Goal: Information Seeking & Learning: Learn about a topic

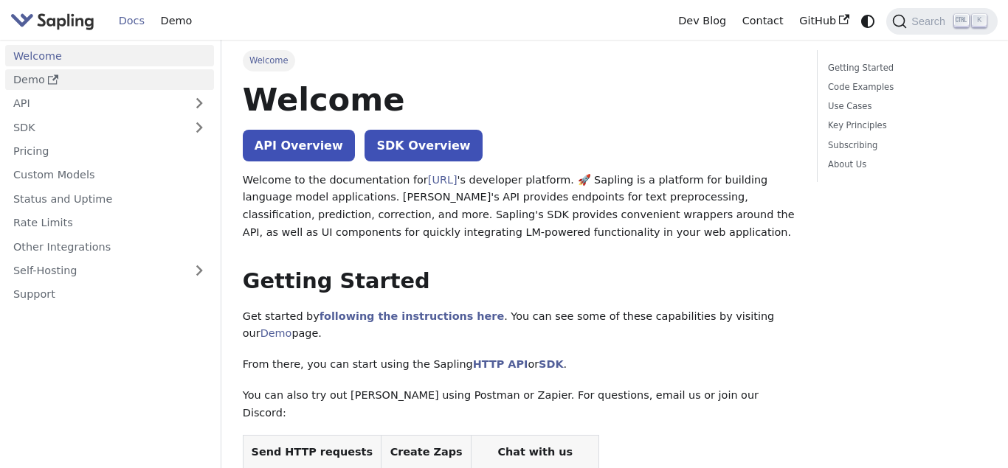
click at [105, 77] on link "Demo" at bounding box center [109, 79] width 209 height 21
click at [91, 146] on link "Pricing" at bounding box center [109, 151] width 209 height 21
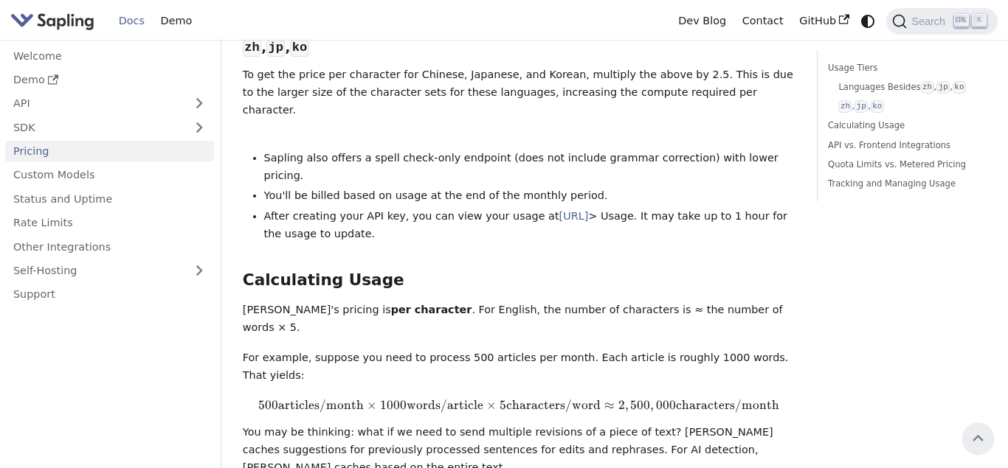
scroll to position [800, 0]
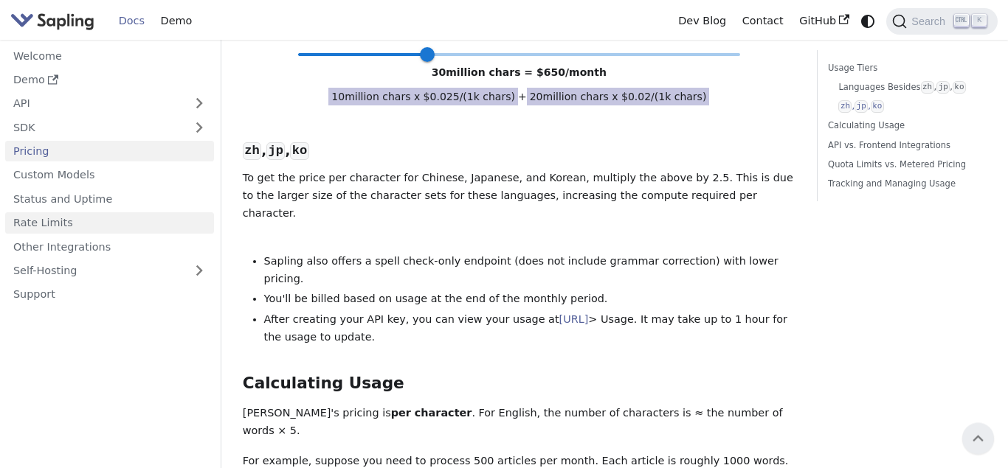
click at [97, 221] on link "Rate Limits" at bounding box center [109, 222] width 209 height 21
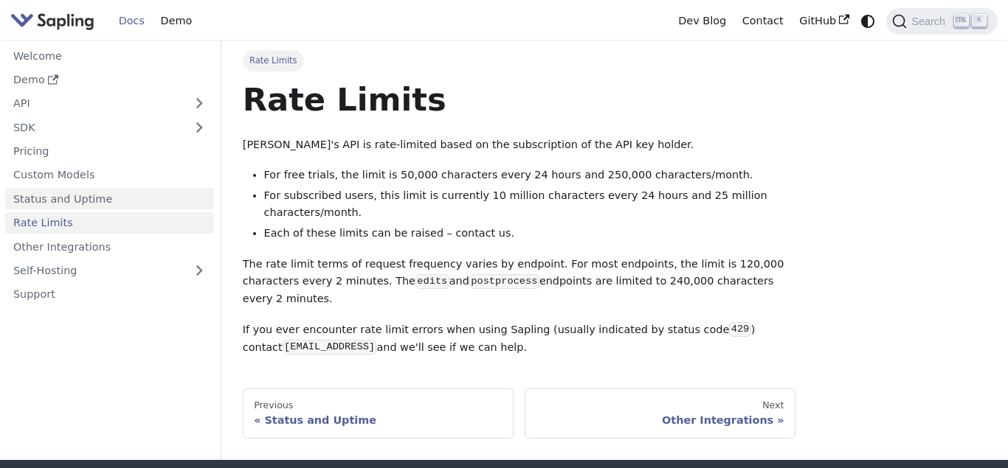
click at [58, 203] on link "Status and Uptime" at bounding box center [109, 198] width 209 height 21
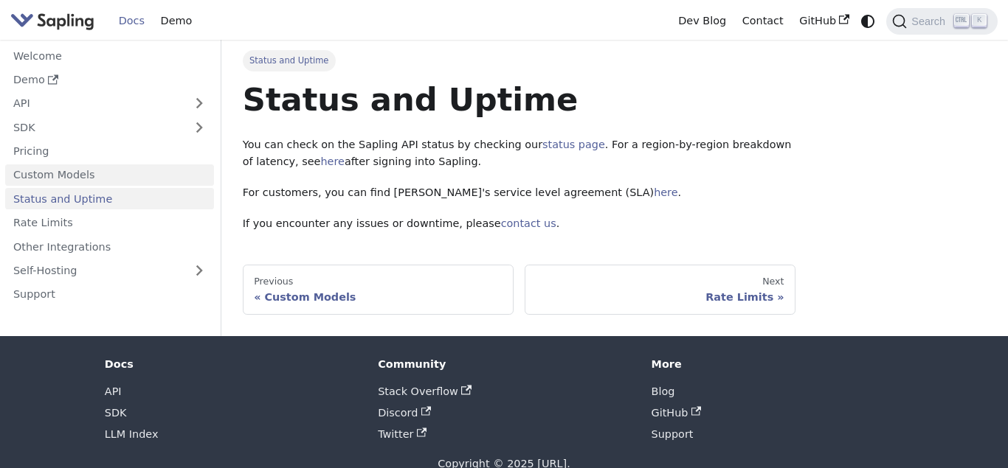
click at [62, 181] on link "Custom Models" at bounding box center [109, 175] width 209 height 21
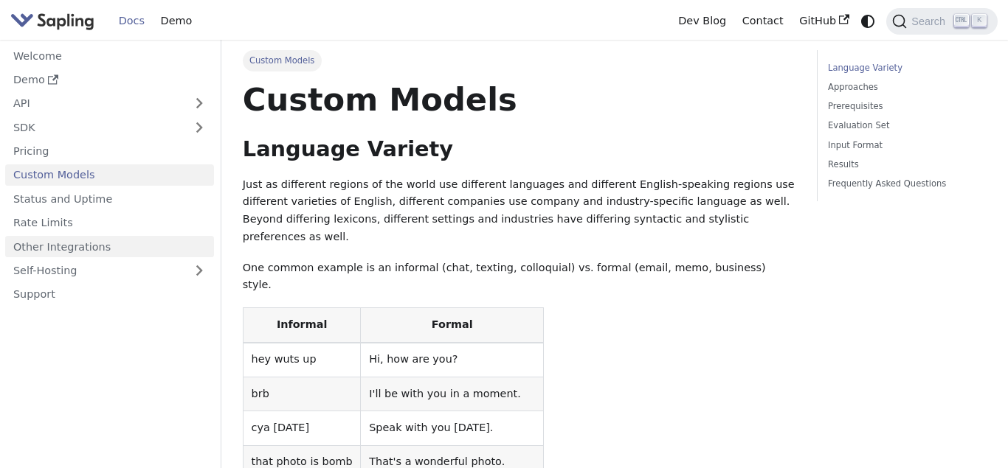
click at [106, 249] on link "Other Integrations" at bounding box center [109, 246] width 209 height 21
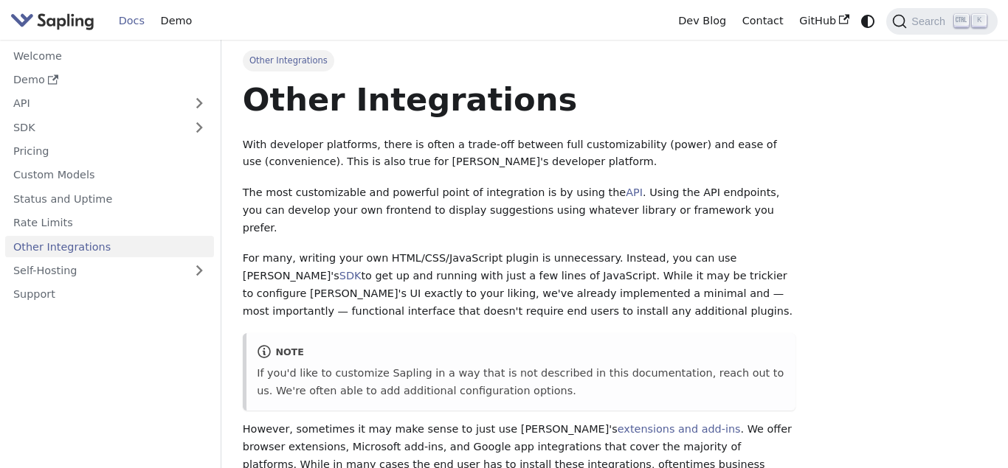
click at [85, 283] on ul "Welcome Demo API SDK Pricing Custom Models Status and Uptime Rate Limits Other …" at bounding box center [109, 175] width 209 height 260
click at [94, 271] on link "Self-Hosting" at bounding box center [109, 270] width 209 height 21
click at [41, 100] on link "API" at bounding box center [94, 103] width 179 height 21
